Goal: Entertainment & Leisure: Consume media (video, audio)

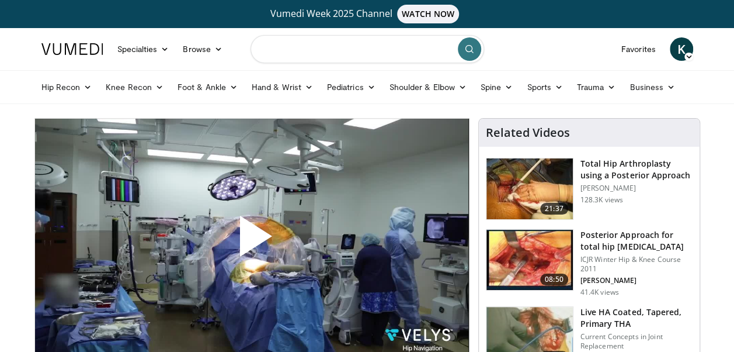
click at [335, 52] on input "Search topics, interventions" at bounding box center [368, 49] width 234 height 28
type input "**********"
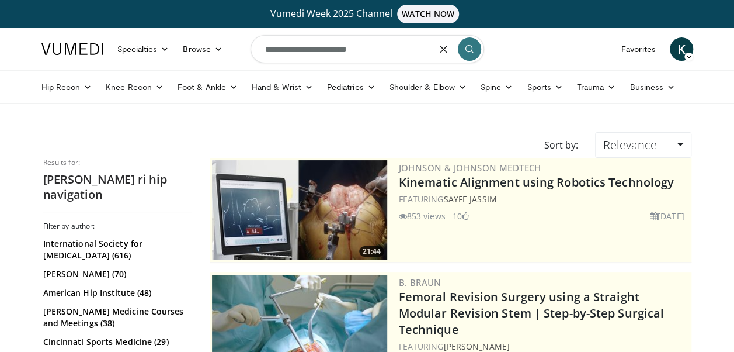
drag, startPoint x: 280, startPoint y: 51, endPoint x: 296, endPoint y: 57, distance: 16.8
click at [285, 51] on input "**********" at bounding box center [368, 49] width 234 height 28
type input "**********"
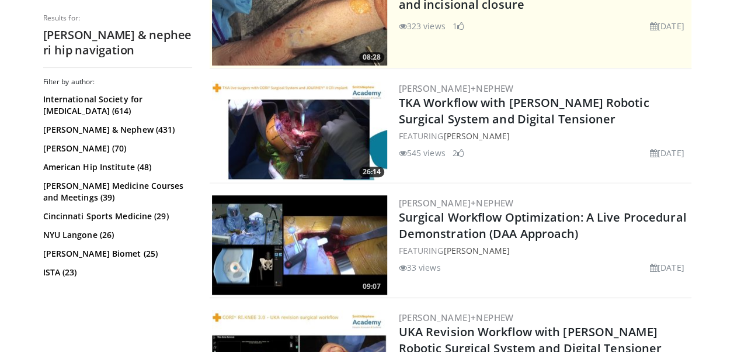
scroll to position [351, 0]
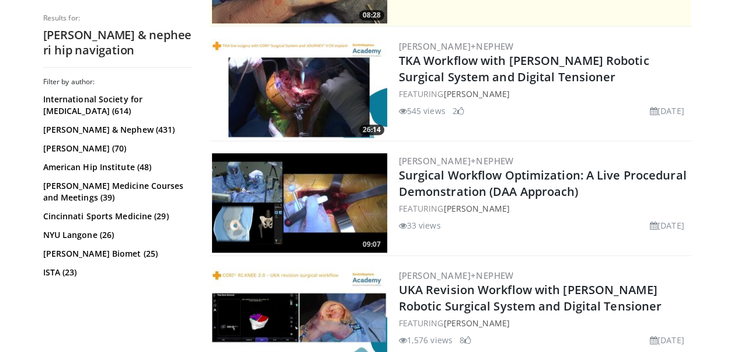
click at [338, 214] on img at bounding box center [299, 202] width 175 height 99
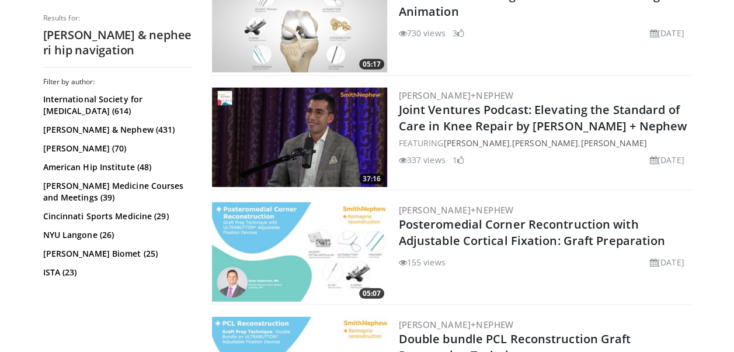
scroll to position [1578, 0]
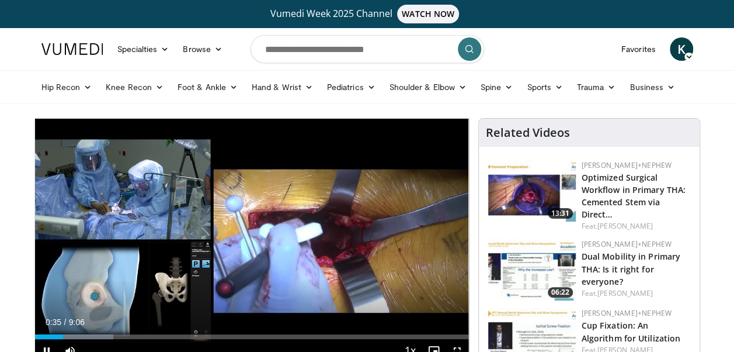
scroll to position [58, 0]
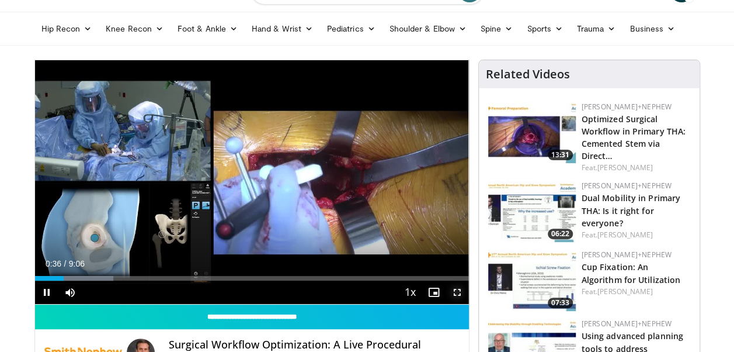
click at [457, 292] on span "Video Player" at bounding box center [457, 291] width 23 height 23
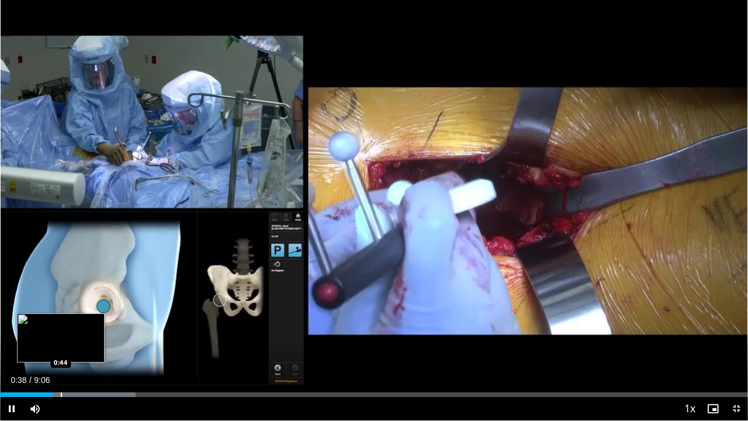
click at [61, 351] on div "Progress Bar" at bounding box center [61, 394] width 1 height 5
click at [69, 351] on div "Progress Bar" at bounding box center [68, 394] width 1 height 5
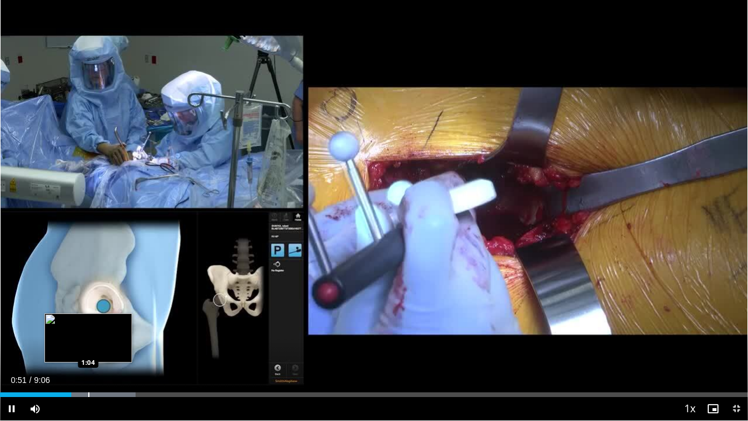
click at [88, 351] on div "Progress Bar" at bounding box center [88, 394] width 1 height 5
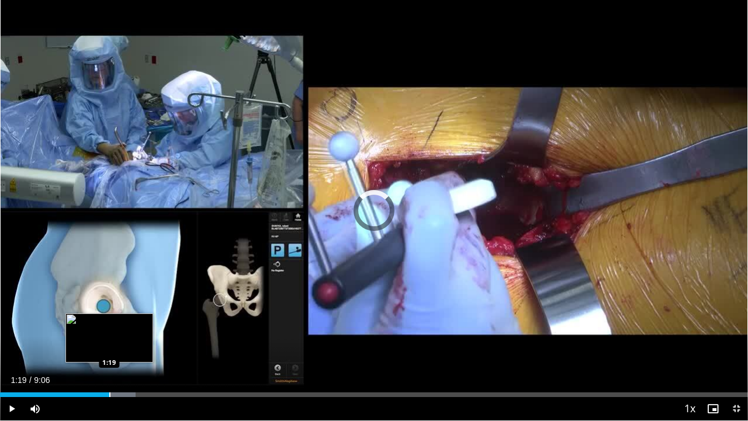
click at [109, 351] on div "Progress Bar" at bounding box center [109, 394] width 1 height 5
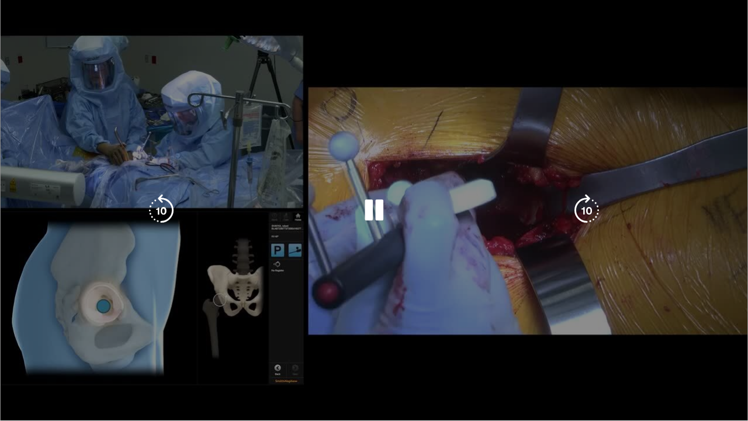
click at [133, 351] on video-js "**********" at bounding box center [374, 210] width 748 height 421
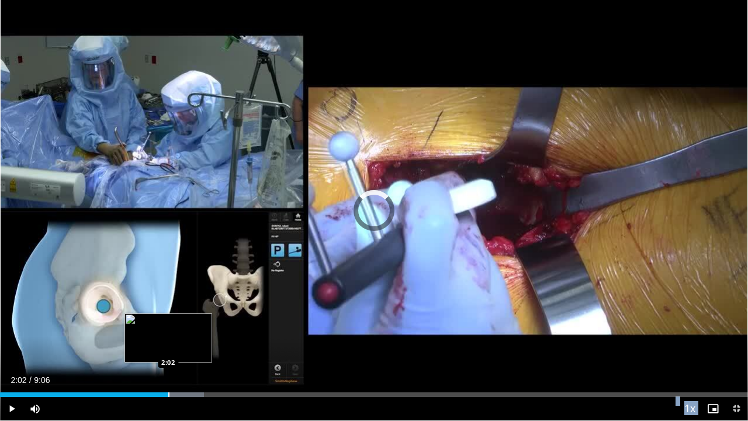
click at [168, 351] on div "Loaded : 27.23% 2:02 2:02" at bounding box center [374, 394] width 748 height 5
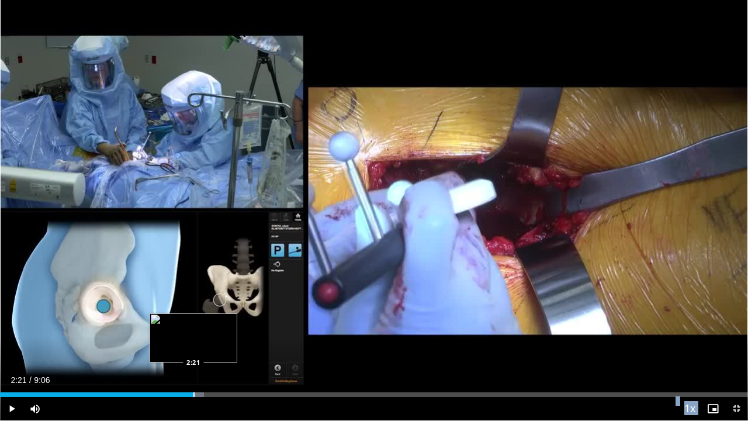
click at [193, 351] on div "Progress Bar" at bounding box center [193, 394] width 1 height 5
click at [234, 351] on div "Progress Bar" at bounding box center [233, 394] width 1 height 5
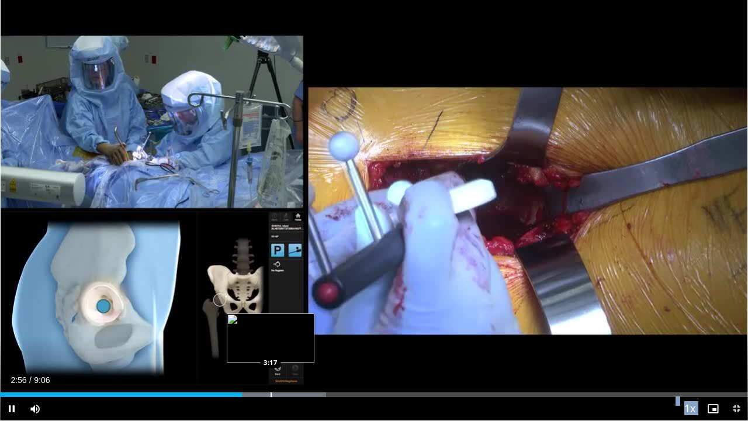
click at [271, 351] on div "Loaded : 43.58% 2:56 3:17" at bounding box center [374, 391] width 748 height 11
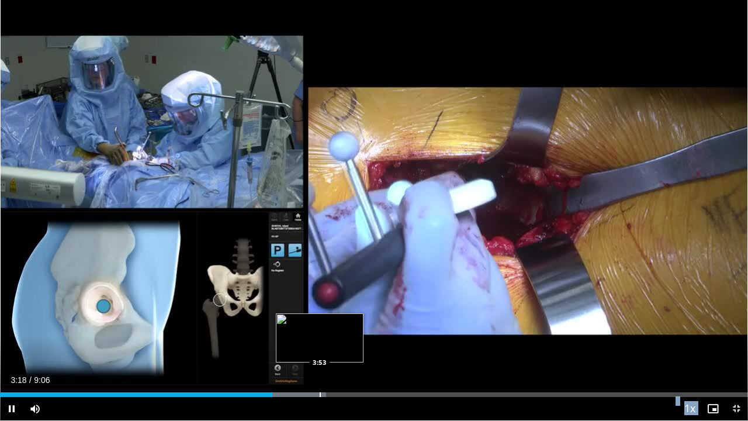
click at [320, 351] on div "Progress Bar" at bounding box center [320, 394] width 1 height 5
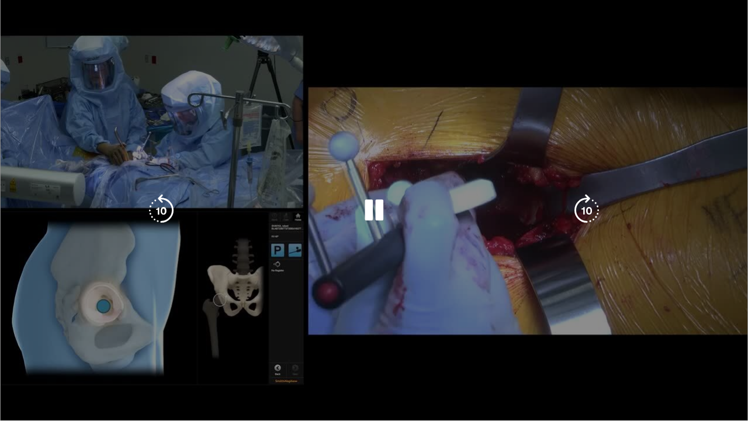
click at [369, 351] on video-js "**********" at bounding box center [374, 210] width 748 height 421
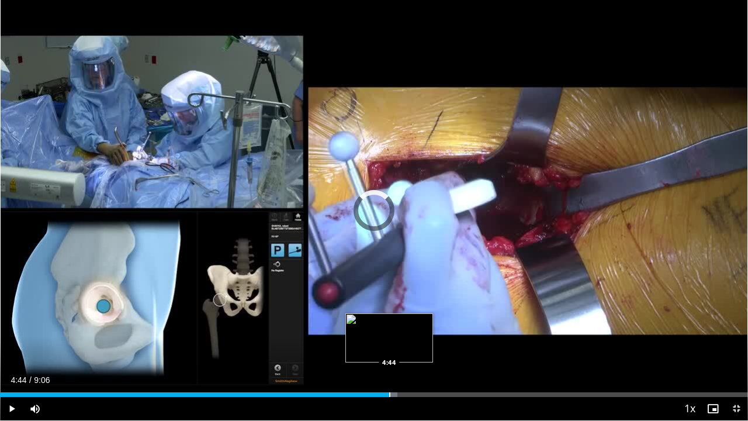
click at [389, 351] on div "Loaded : 53.15% 4:00 4:44" at bounding box center [374, 394] width 748 height 5
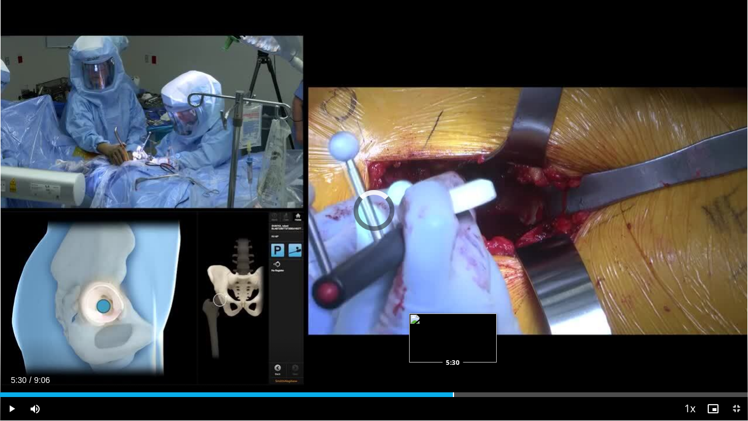
click at [452, 351] on div "Loaded : 58.65% 5:30 5:30" at bounding box center [374, 394] width 748 height 5
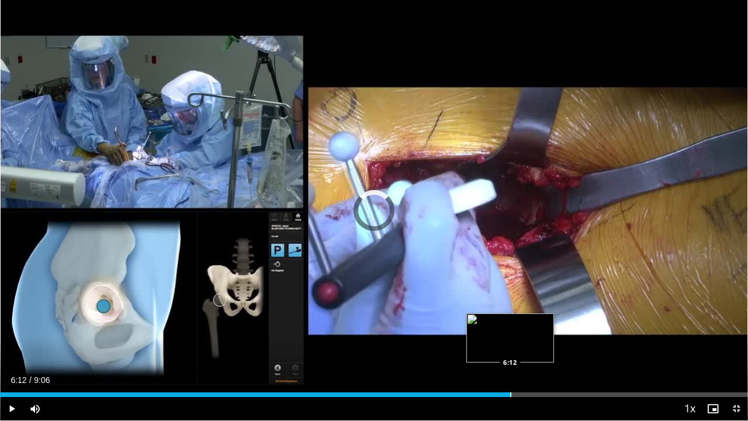
click at [510, 351] on div "Loaded : 67.82% 6:12 6:12" at bounding box center [374, 391] width 748 height 11
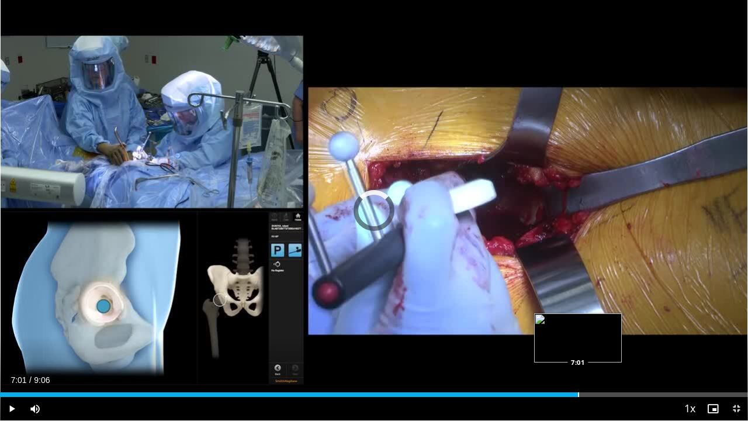
click at [578, 351] on div "Loaded : 0.00% 7:01 7:01" at bounding box center [374, 391] width 748 height 11
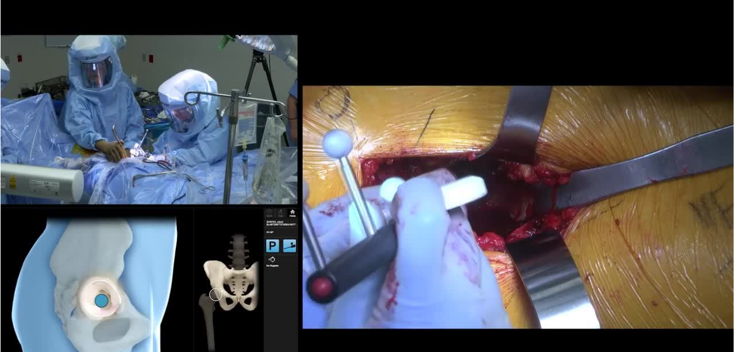
scroll to position [0, 0]
